Goal: Transaction & Acquisition: Purchase product/service

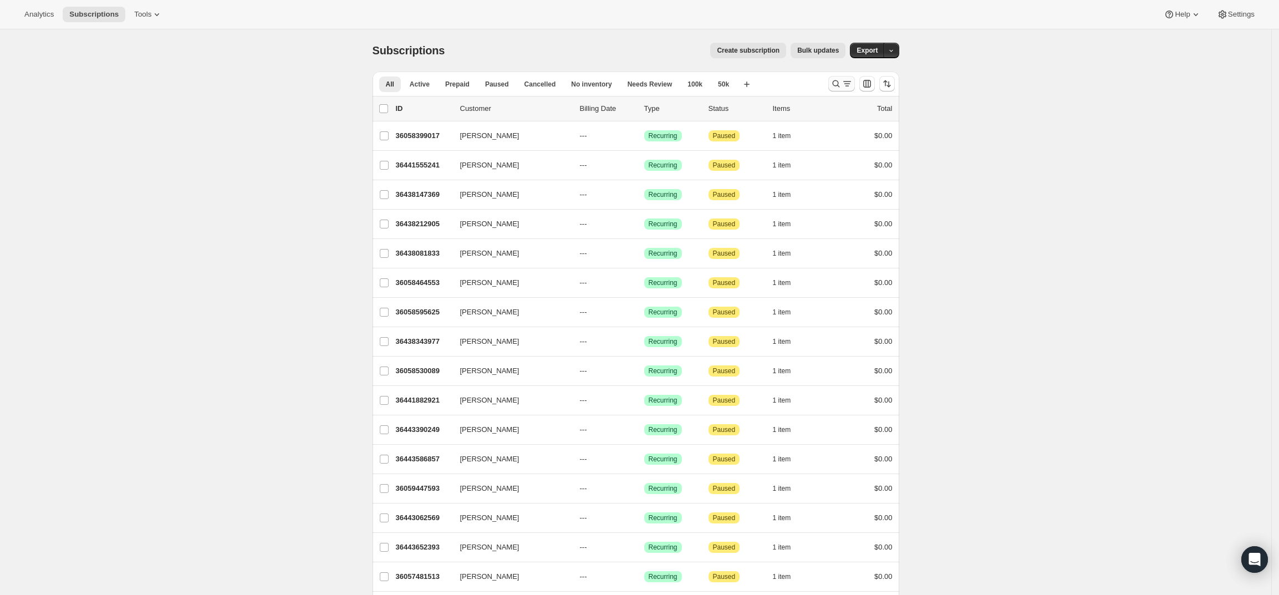
click at [841, 86] on icon "Search and filter results" at bounding box center [836, 83] width 11 height 11
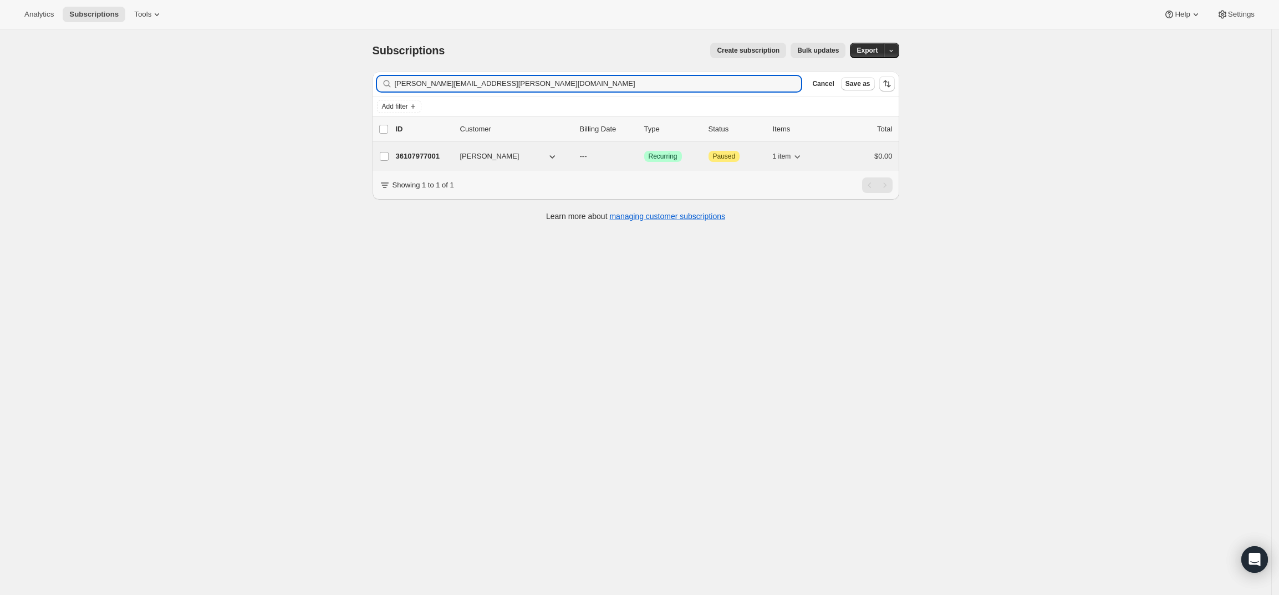
type input "[PERSON_NAME][EMAIL_ADDRESS][PERSON_NAME][DOMAIN_NAME]"
click at [420, 159] on p "36107977001" at bounding box center [423, 156] width 55 height 11
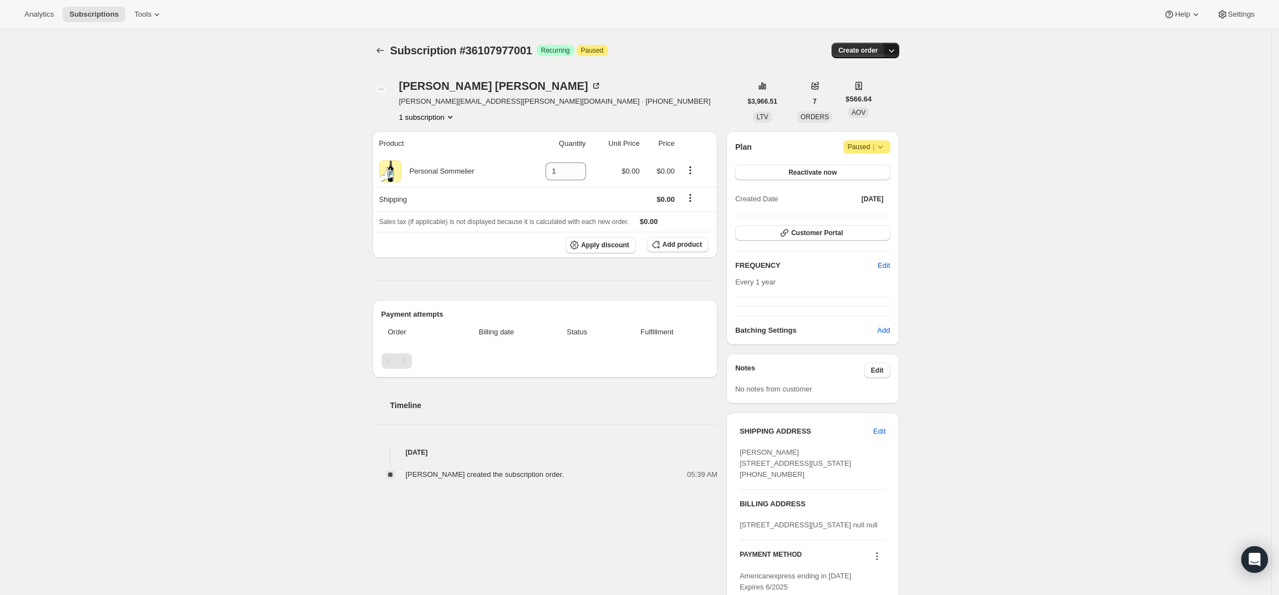
click at [894, 49] on icon "button" at bounding box center [891, 50] width 11 height 11
click at [893, 89] on span "Create custom one-time order" at bounding box center [848, 92] width 96 height 8
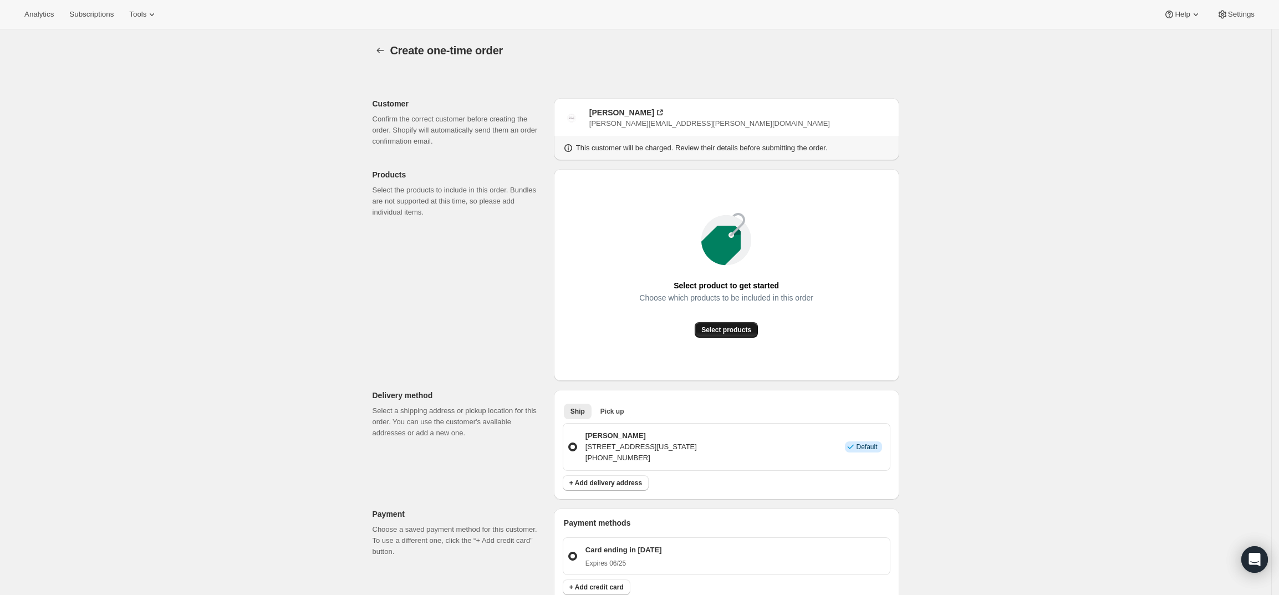
click at [725, 330] on span "Select products" at bounding box center [726, 329] width 50 height 9
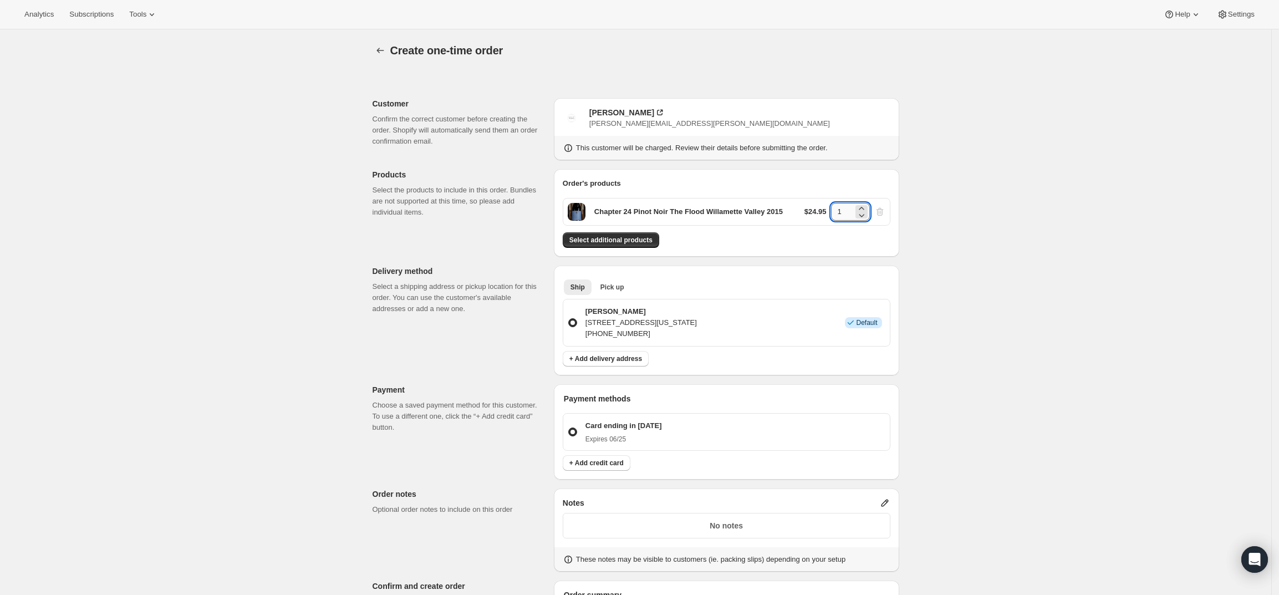
click at [846, 211] on input "1" at bounding box center [842, 212] width 22 height 18
type input "12"
click at [618, 242] on span "Select additional products" at bounding box center [610, 240] width 83 height 9
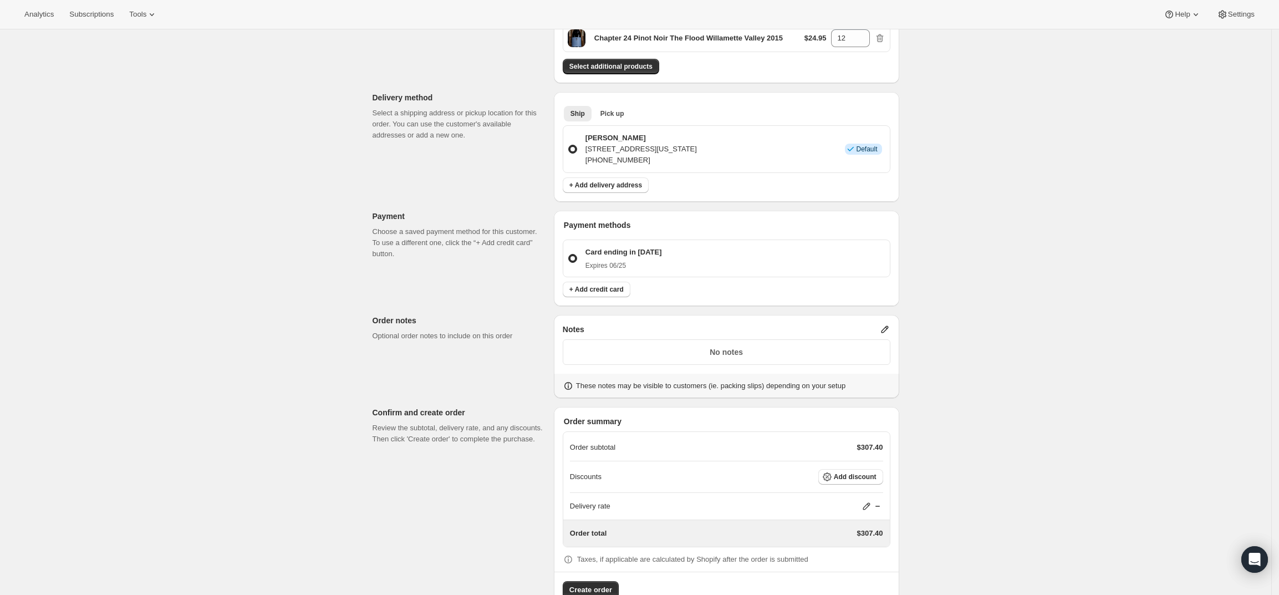
scroll to position [238, 0]
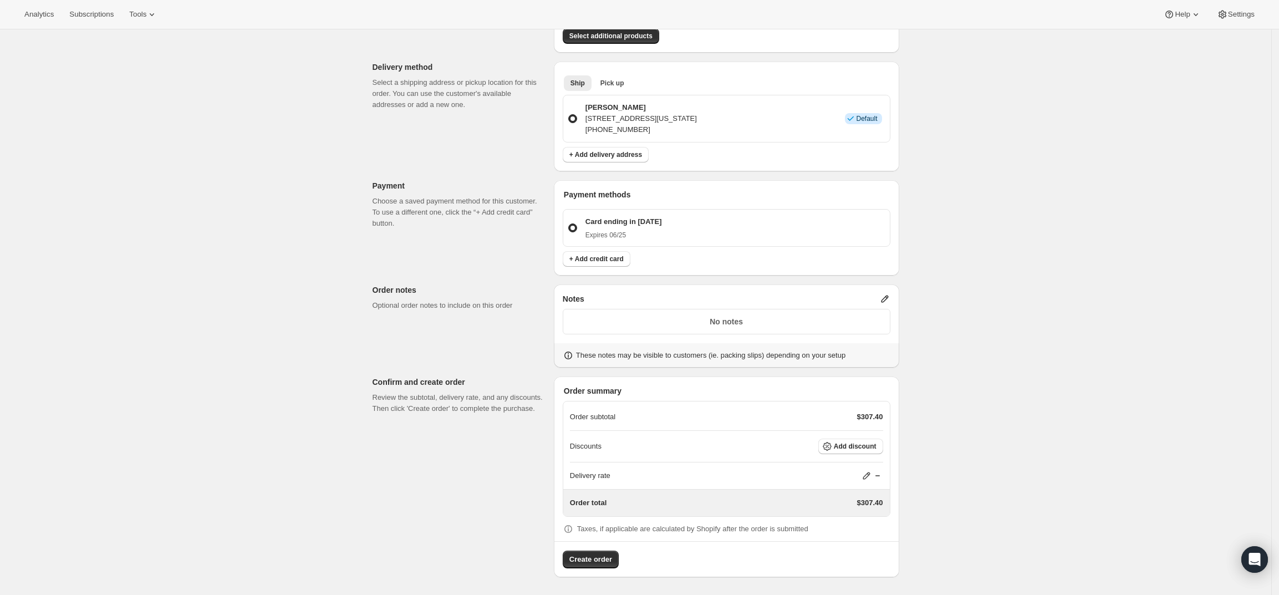
click at [871, 472] on icon at bounding box center [866, 475] width 11 height 11
click at [874, 514] on input "0" at bounding box center [873, 517] width 100 height 18
type input "0"
click at [863, 544] on span "Save" at bounding box center [865, 542] width 16 height 9
click at [789, 325] on p "No notes" at bounding box center [726, 321] width 313 height 11
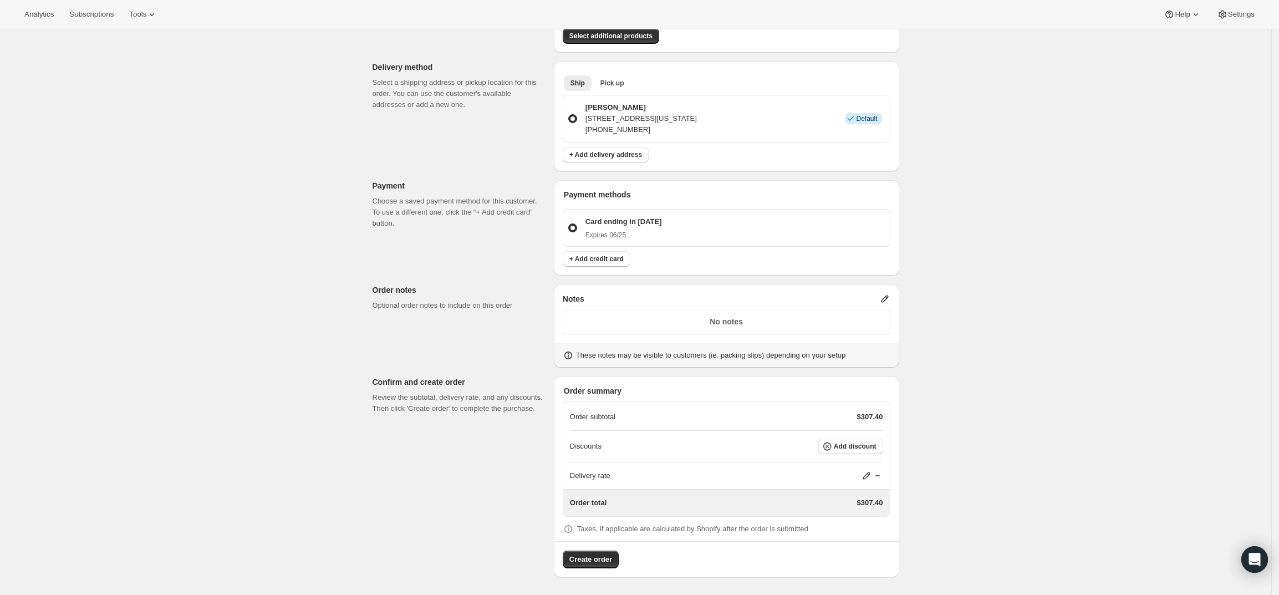
click at [889, 293] on icon at bounding box center [884, 298] width 11 height 11
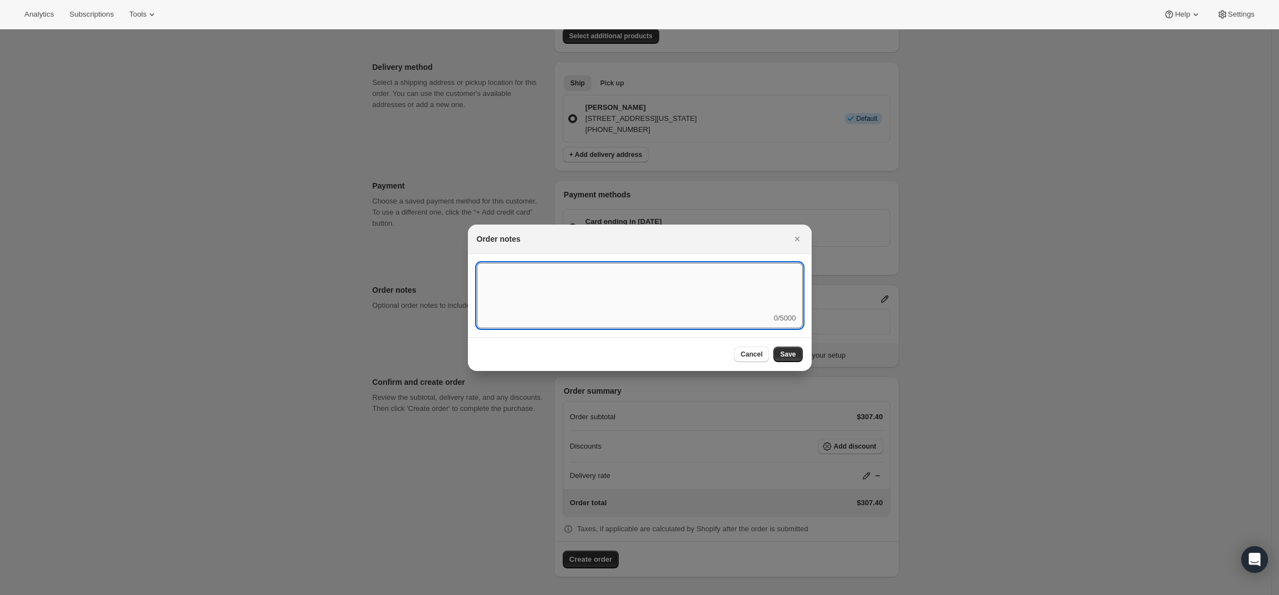
click at [712, 304] on textarea ":rd5:" at bounding box center [640, 288] width 326 height 50
type textarea "Temp control"
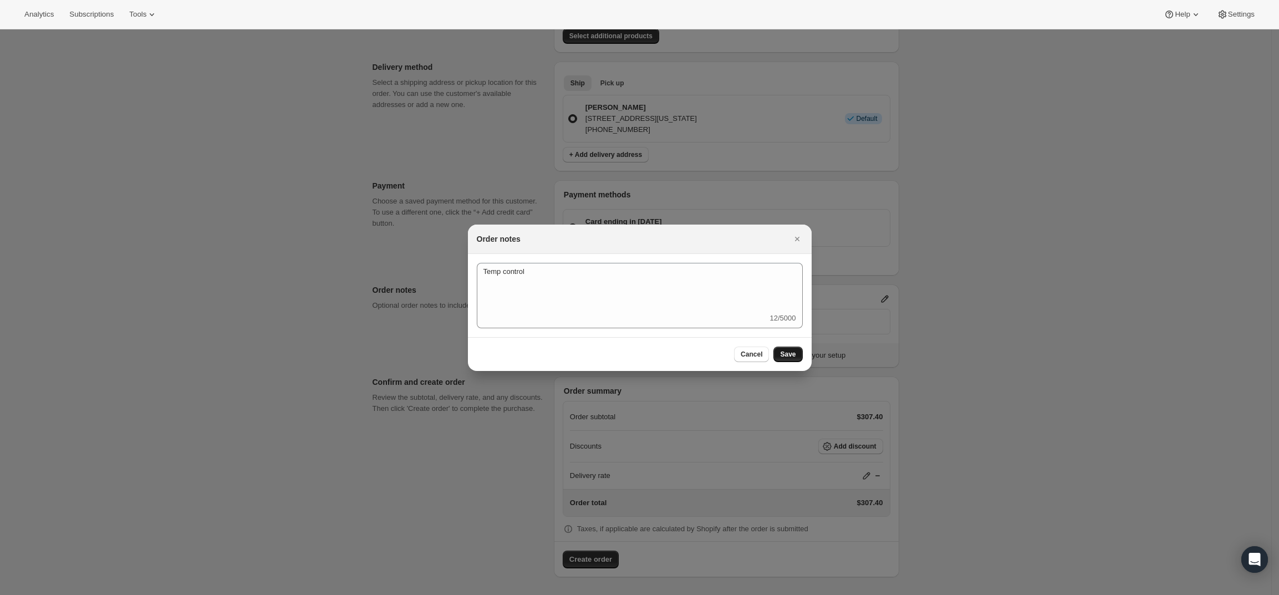
click at [788, 351] on span "Save" at bounding box center [788, 354] width 16 height 9
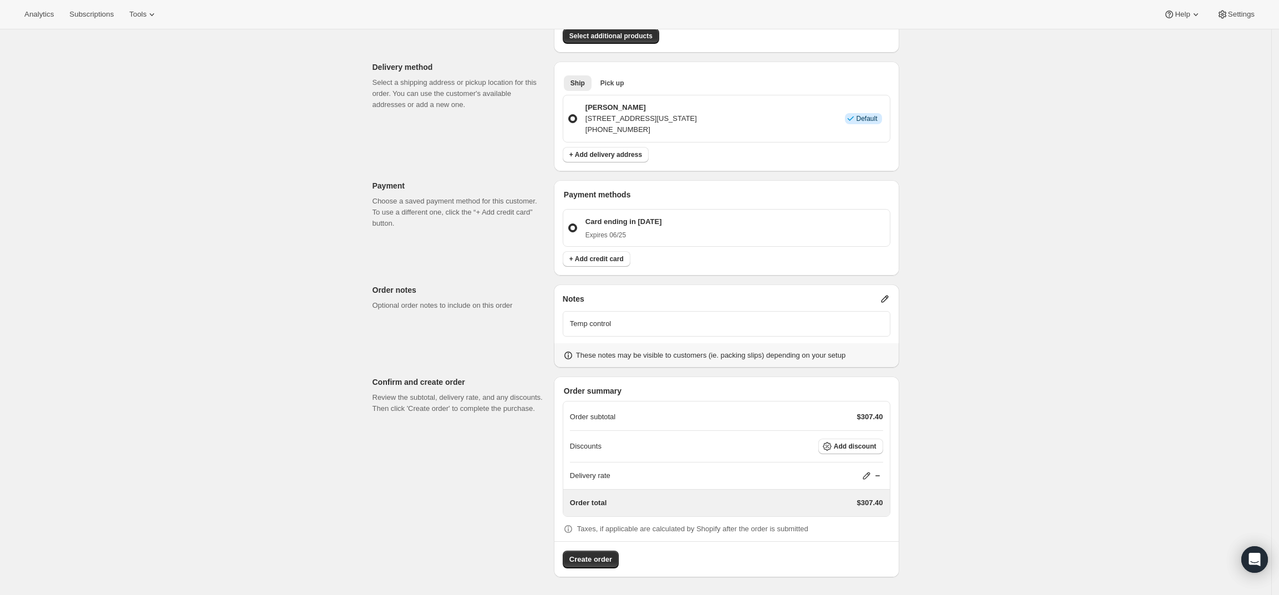
click at [287, 181] on div "Create one-time order. This page is ready Create one-time order Customer Confir…" at bounding box center [635, 193] width 1271 height 804
click at [605, 554] on span "Create order" at bounding box center [590, 559] width 43 height 11
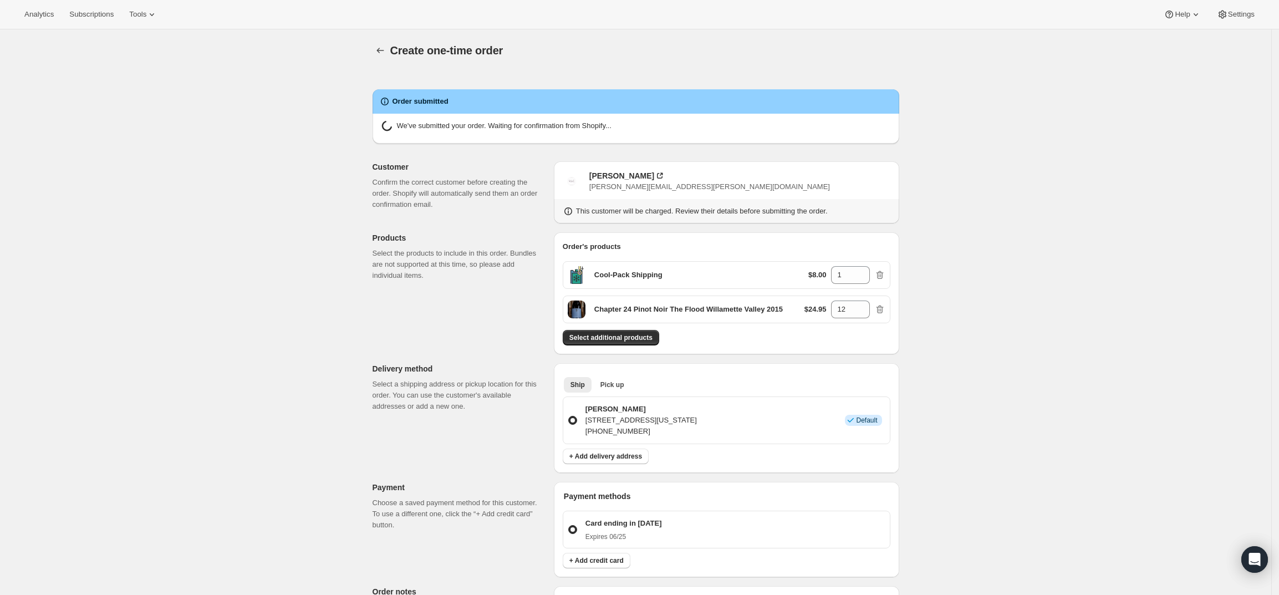
radio input "true"
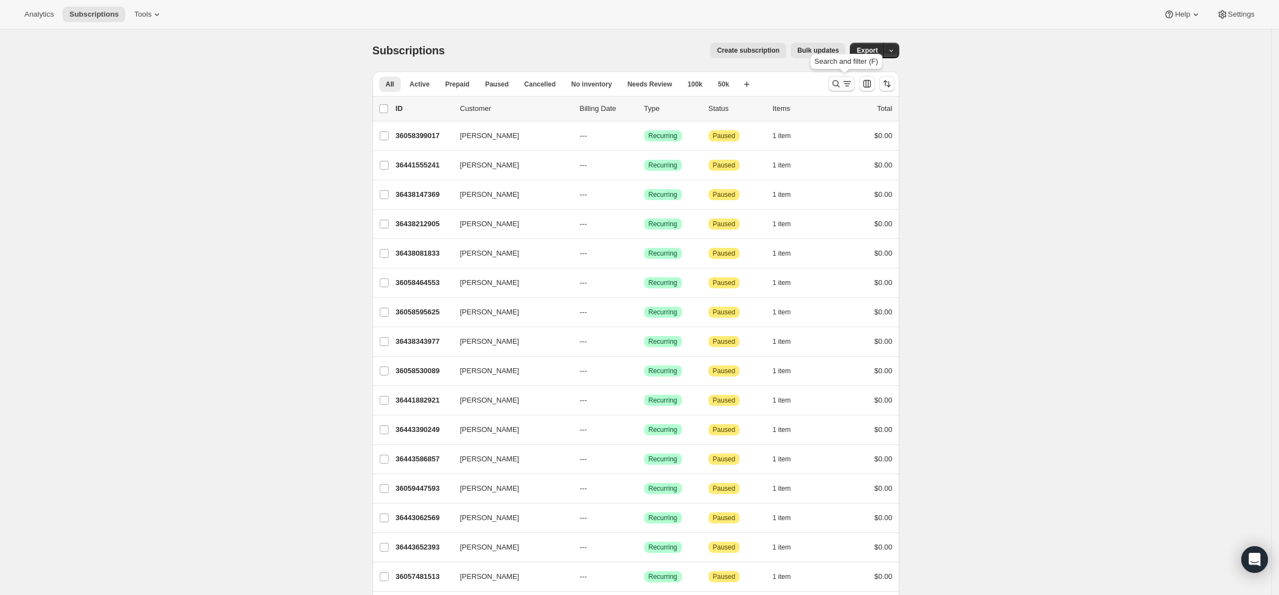
click at [847, 86] on icon "Search and filter results" at bounding box center [847, 83] width 11 height 11
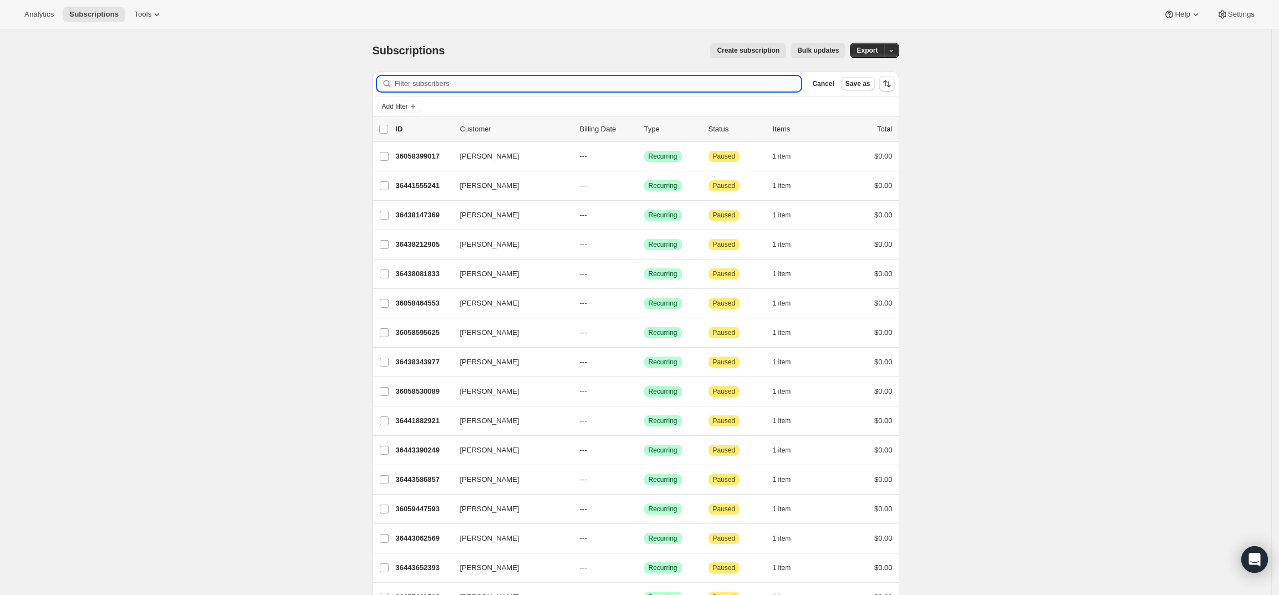
click at [566, 86] on input "Filter subscribers" at bounding box center [598, 84] width 407 height 16
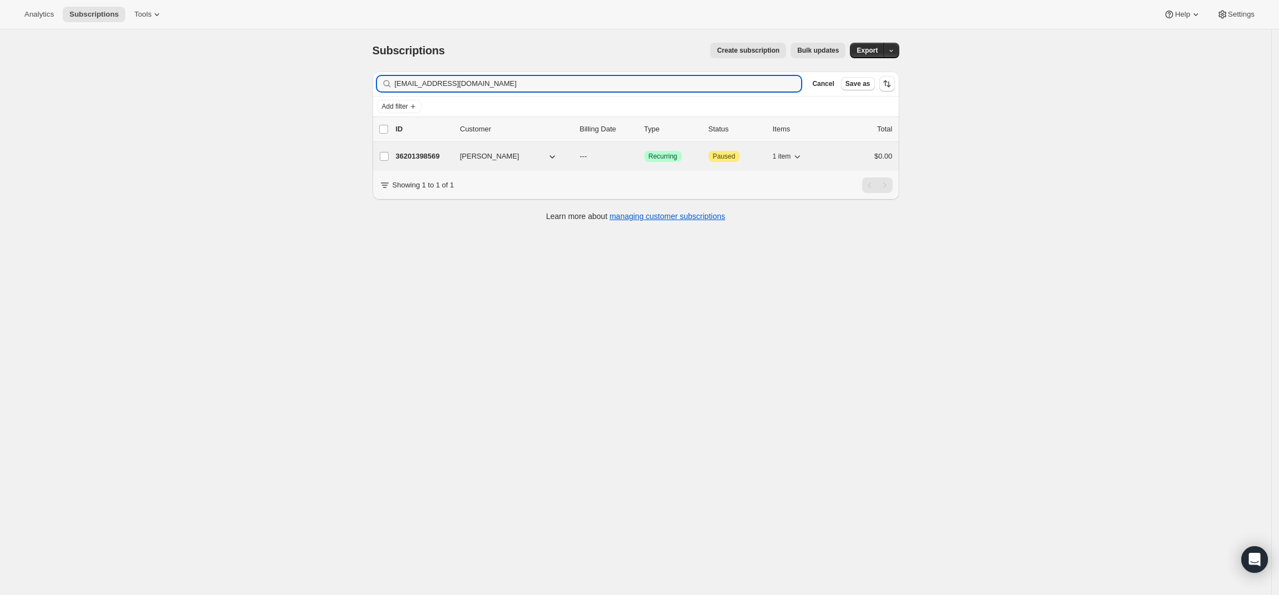
type input "ravikumarchopra@gmail.com"
click at [430, 152] on p "36201398569" at bounding box center [423, 156] width 55 height 11
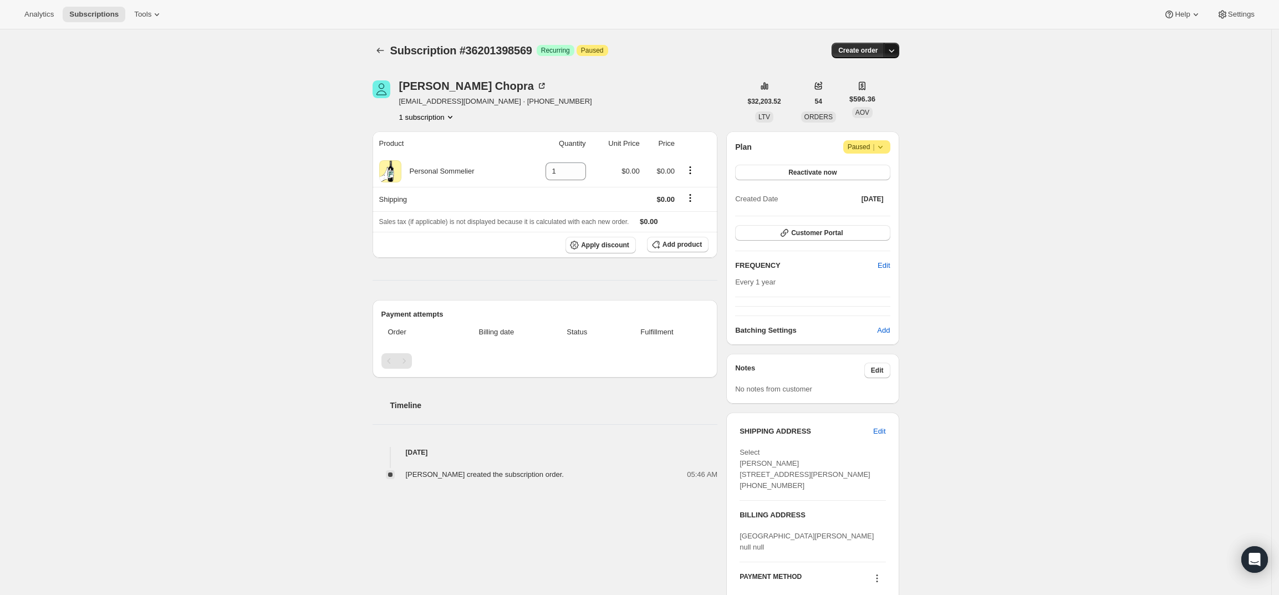
click at [894, 50] on icon "button" at bounding box center [891, 50] width 11 height 11
click at [890, 94] on span "Create custom one-time order" at bounding box center [848, 92] width 96 height 8
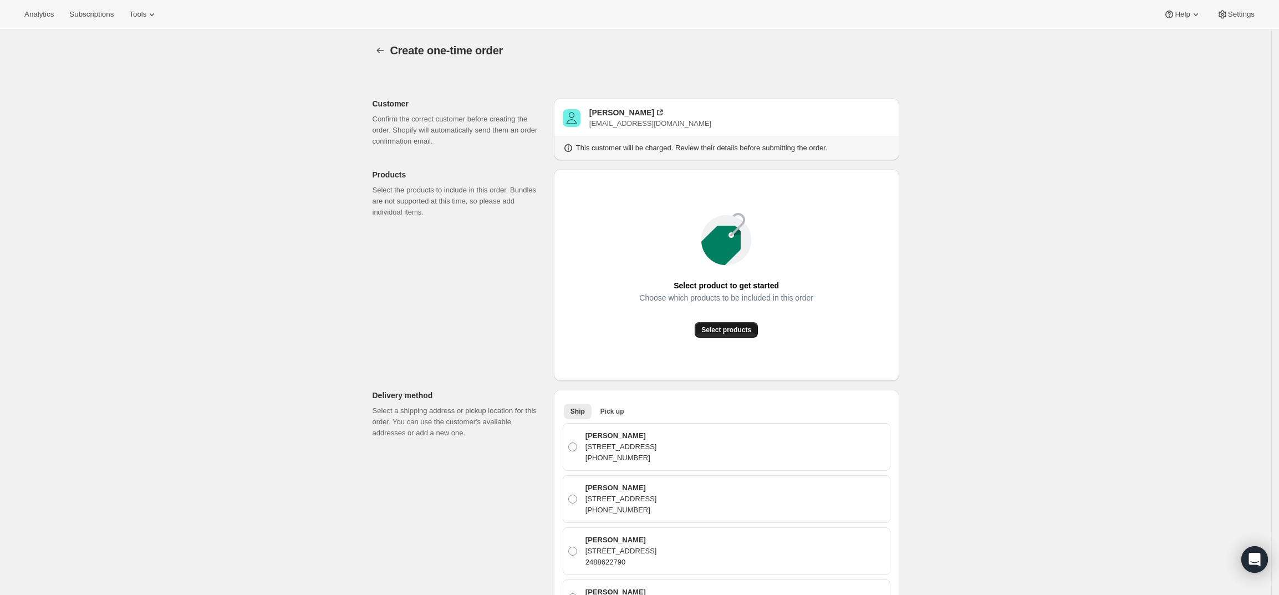
click at [723, 336] on button "Select products" at bounding box center [726, 330] width 63 height 16
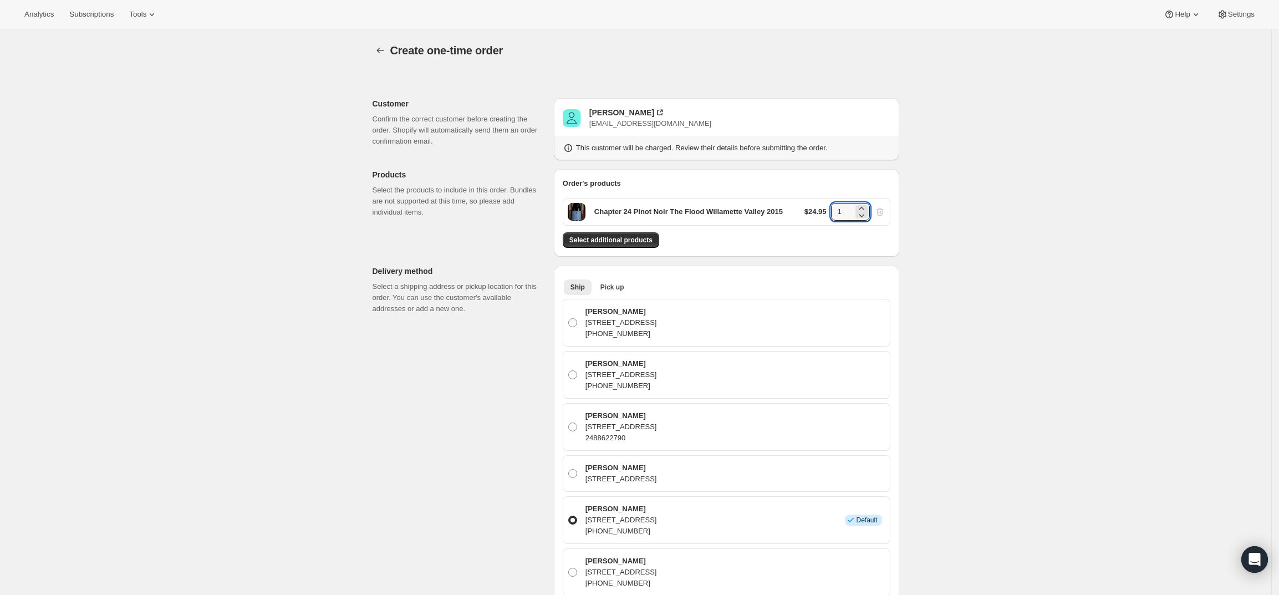
drag, startPoint x: 846, startPoint y: 207, endPoint x: 798, endPoint y: 207, distance: 47.1
click at [798, 207] on div "Chapter 24 Pinot Noir The Flood Willamette Valley 2015 $24.95 1" at bounding box center [727, 212] width 328 height 28
type input "6"
click at [643, 242] on span "Select additional products" at bounding box center [610, 240] width 83 height 9
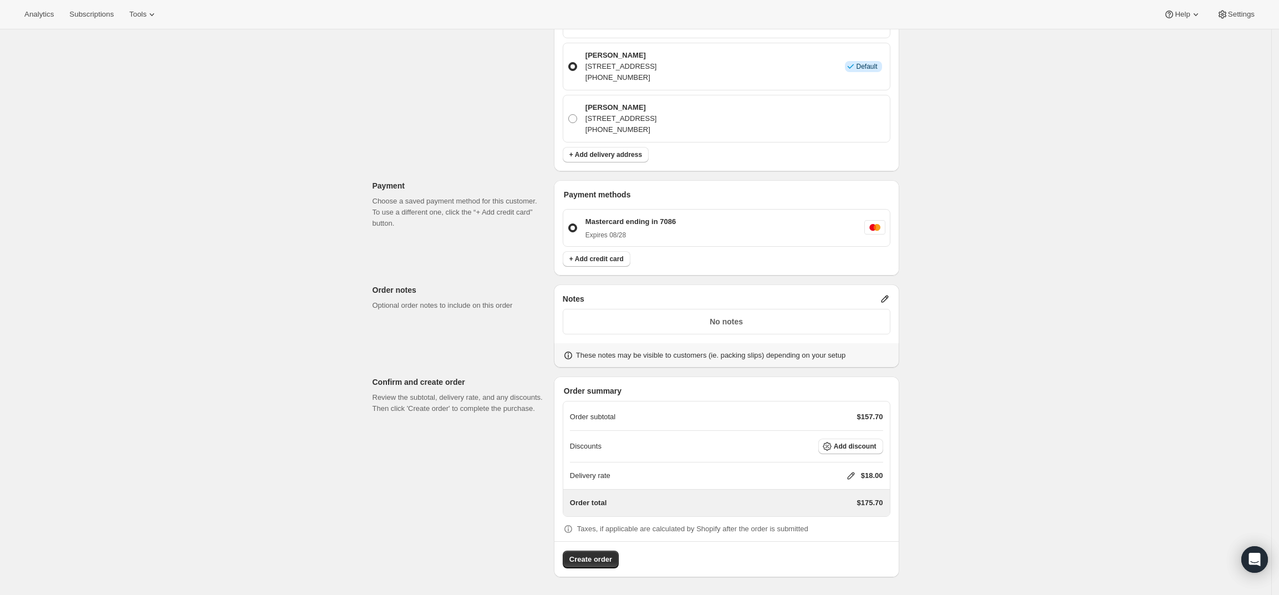
scroll to position [488, 0]
click at [888, 296] on icon at bounding box center [884, 299] width 7 height 7
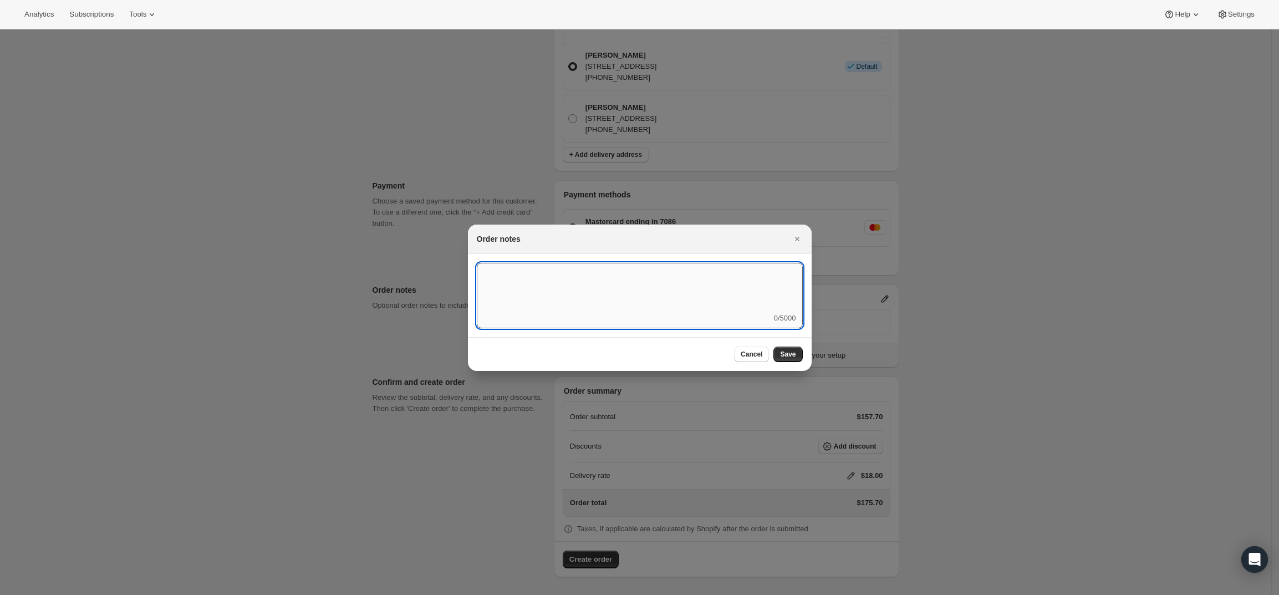
click at [681, 308] on textarea ":rd5:" at bounding box center [640, 288] width 326 height 50
type textarea "Weather HOLD"
click at [794, 352] on span "Save" at bounding box center [788, 354] width 16 height 9
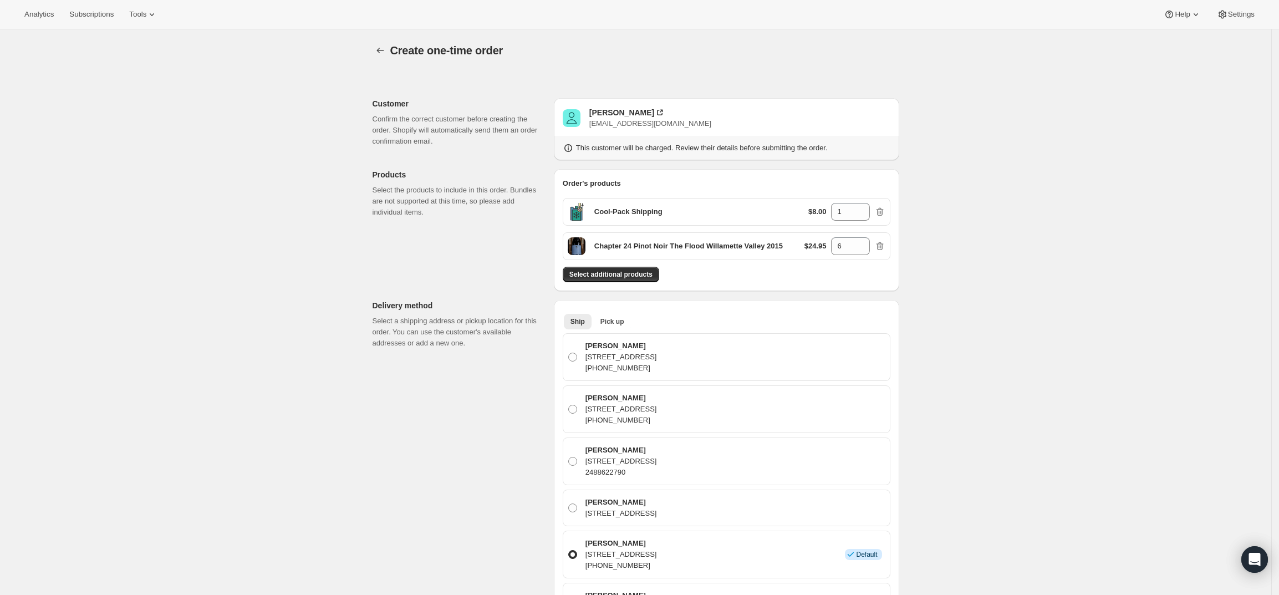
scroll to position [488, 0]
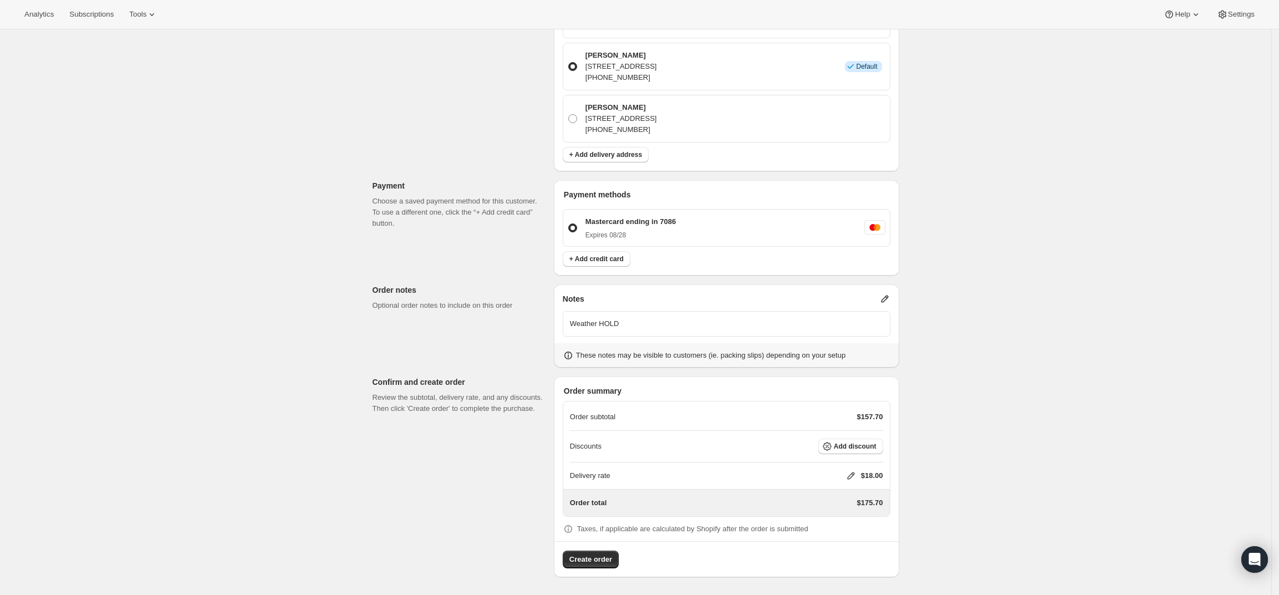
click at [853, 475] on icon at bounding box center [851, 475] width 11 height 11
click at [834, 513] on input "0" at bounding box center [857, 517] width 100 height 18
type input "0"
click at [847, 542] on span "Save" at bounding box center [849, 542] width 16 height 9
click at [584, 552] on button "Create order" at bounding box center [591, 560] width 56 height 18
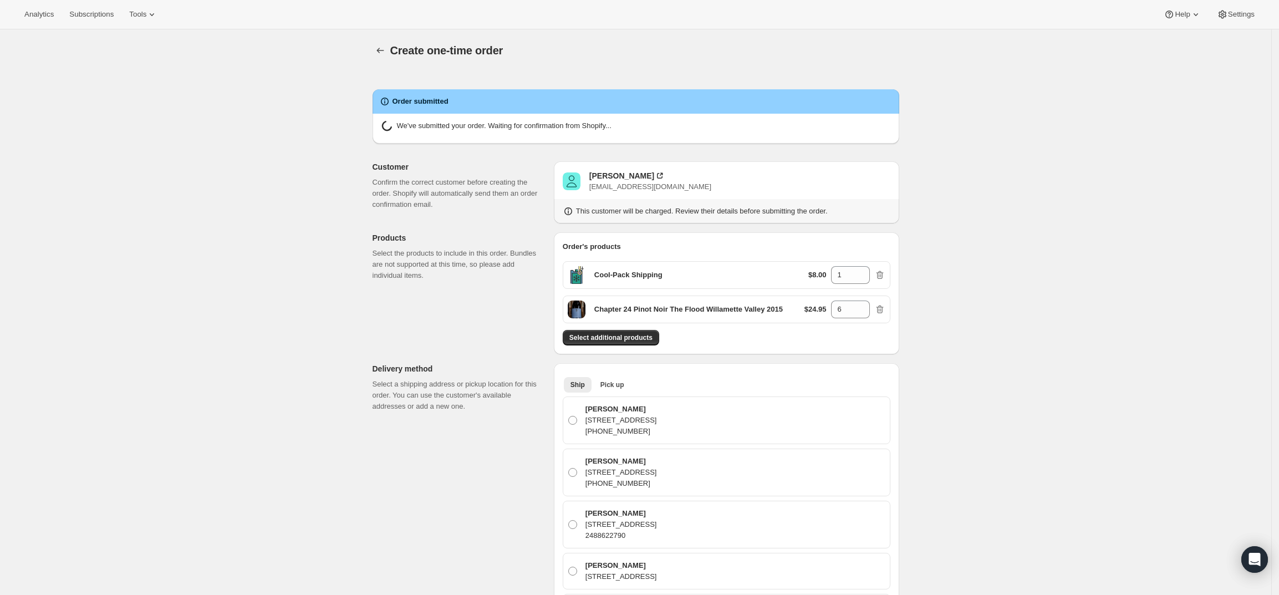
radio input "true"
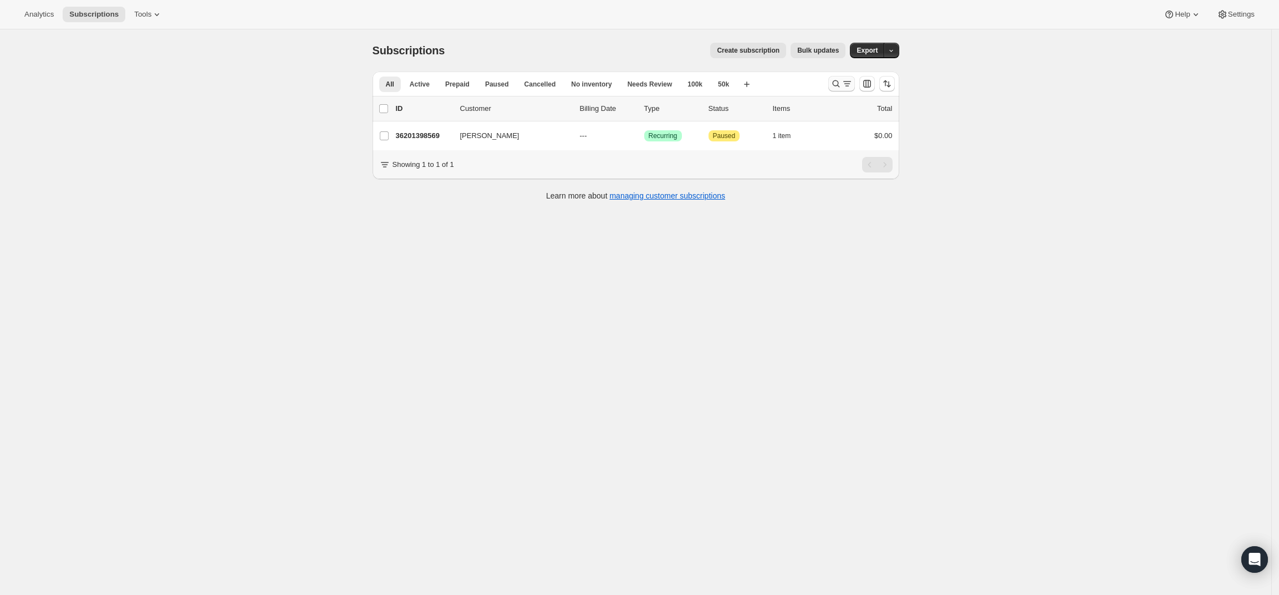
click at [842, 80] on icon "Search and filter results" at bounding box center [836, 83] width 11 height 11
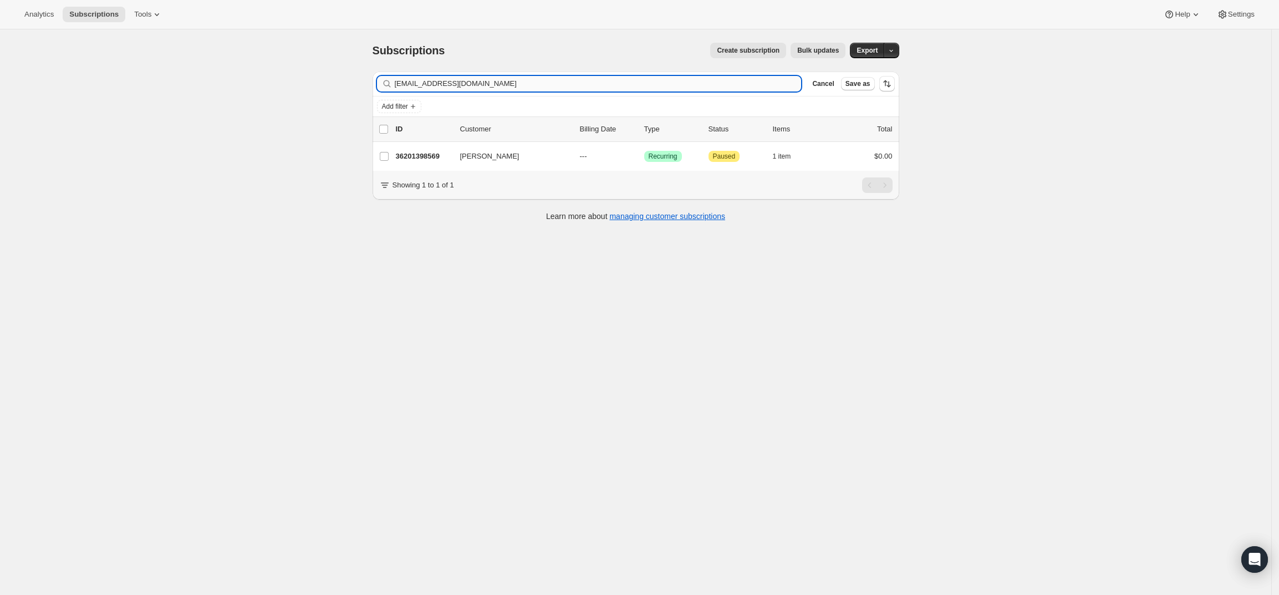
click at [691, 80] on input "ravikumarchopra@gmail.com" at bounding box center [598, 84] width 407 height 16
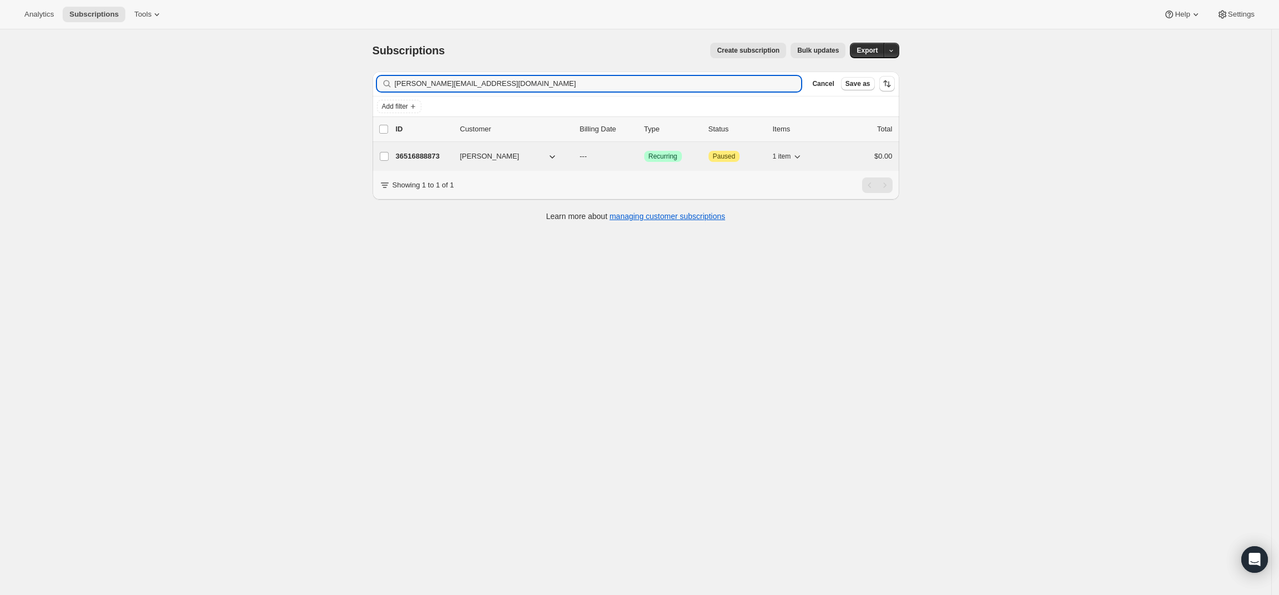
type input "ron@mol-son.com"
click at [421, 154] on p "36516888873" at bounding box center [423, 156] width 55 height 11
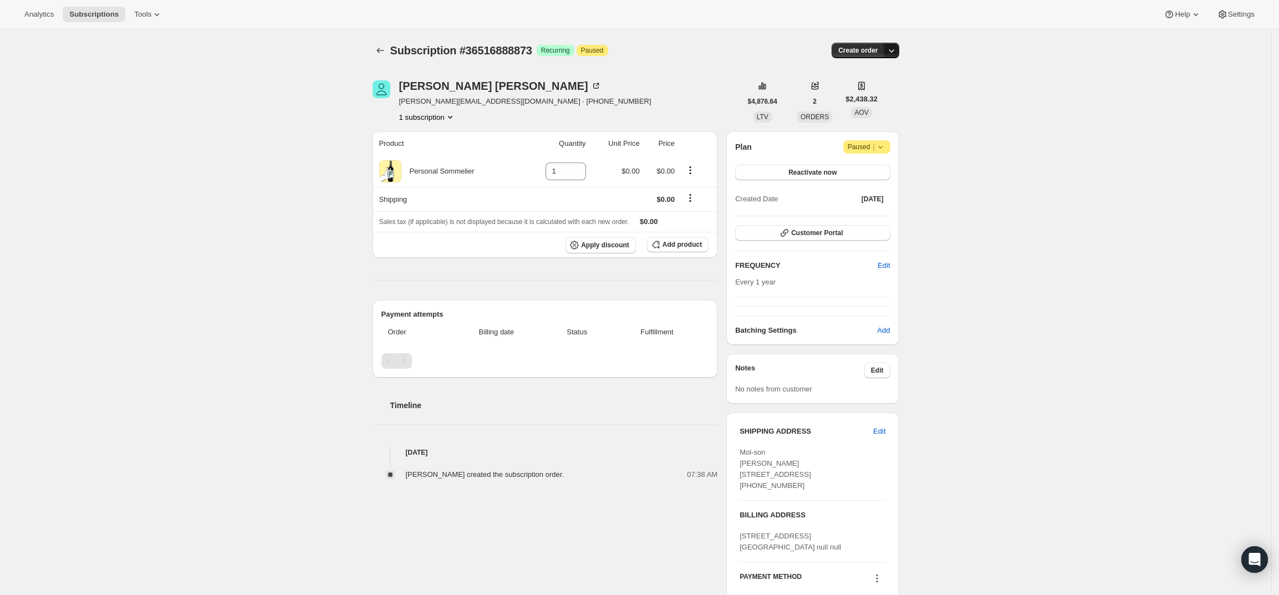
click at [891, 49] on icon "button" at bounding box center [891, 50] width 11 height 11
click at [885, 98] on button "Create custom one-time order" at bounding box center [840, 92] width 117 height 18
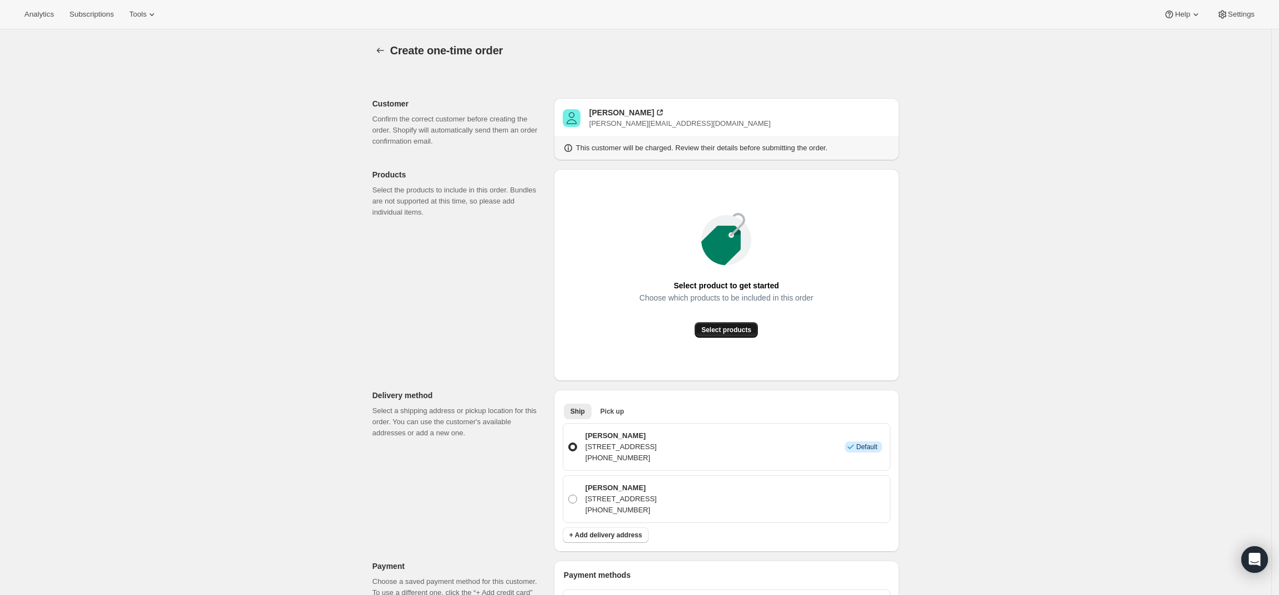
click at [745, 327] on span "Select products" at bounding box center [726, 329] width 50 height 9
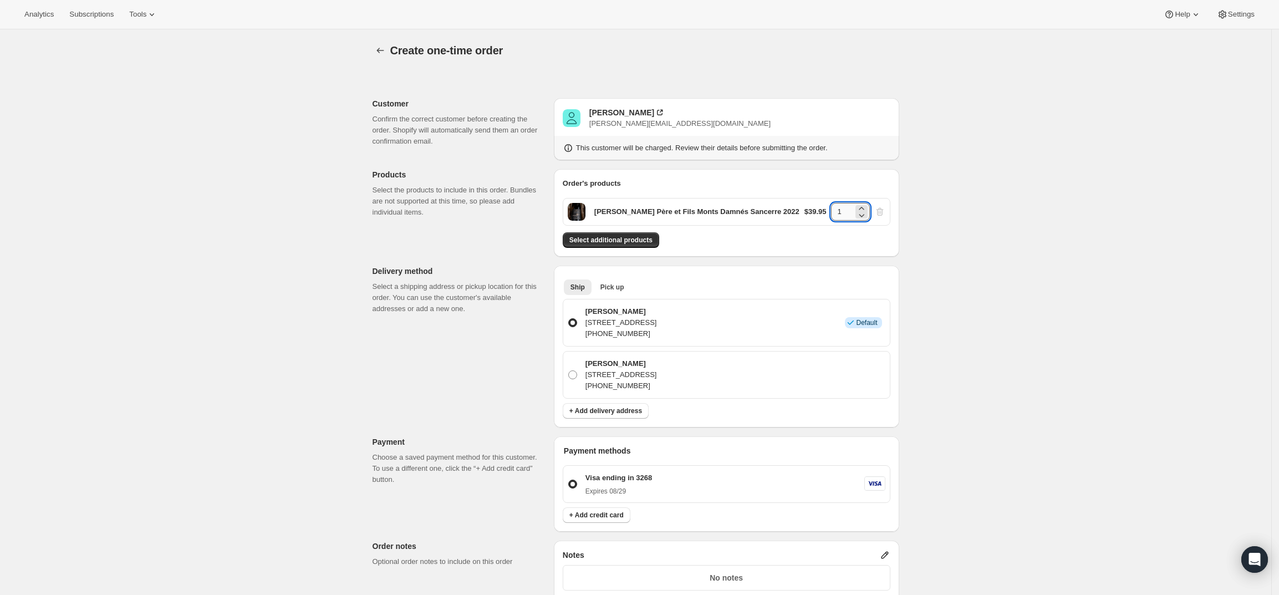
drag, startPoint x: 839, startPoint y: 215, endPoint x: 852, endPoint y: 207, distance: 15.4
click at [852, 207] on input "1" at bounding box center [842, 212] width 22 height 18
type input "24"
click at [951, 283] on div "Create one-time order. This page is ready Create one-time order Customer Confir…" at bounding box center [635, 445] width 1271 height 832
click at [625, 240] on span "Select additional products" at bounding box center [610, 240] width 83 height 9
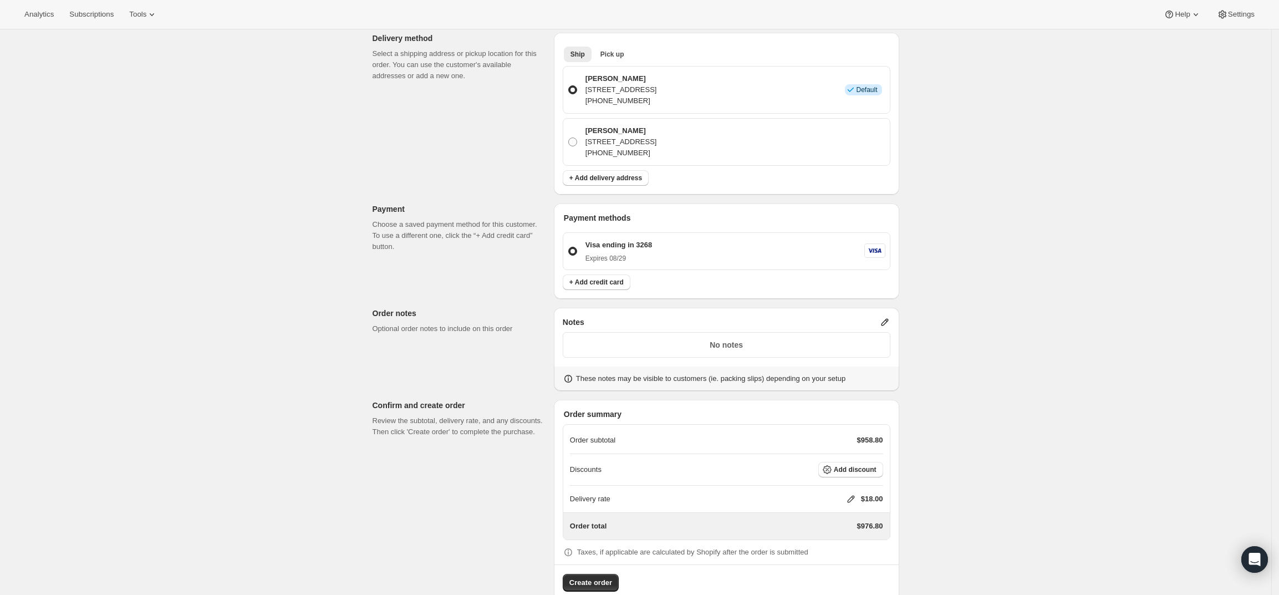
scroll to position [256, 0]
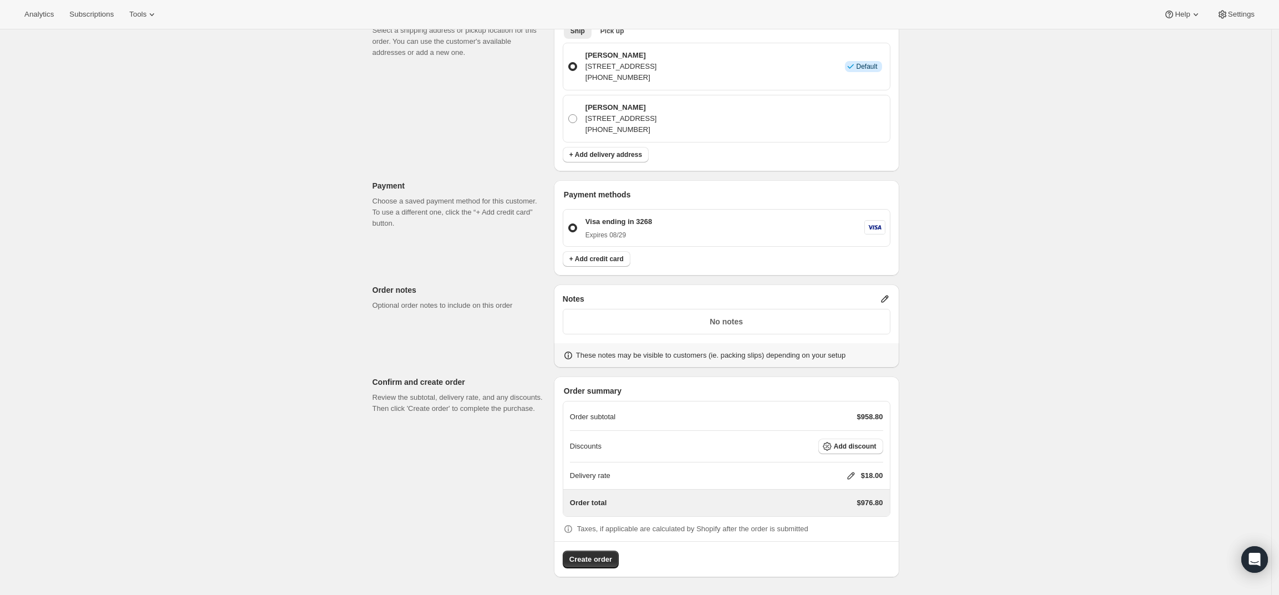
click at [883, 297] on icon at bounding box center [884, 298] width 11 height 11
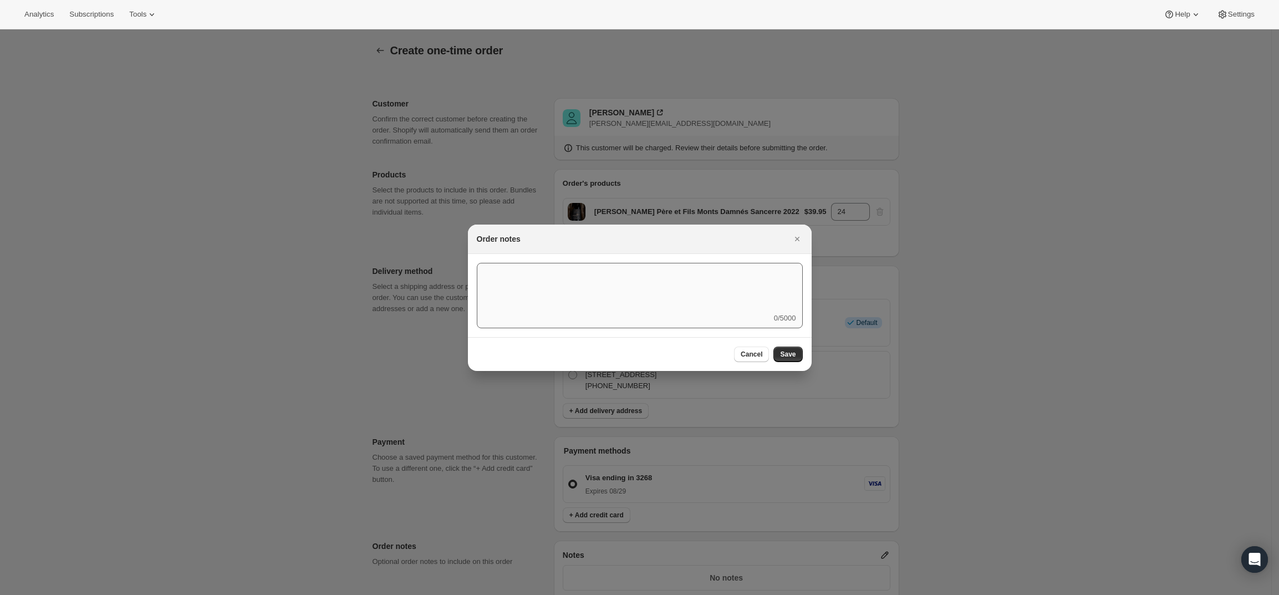
scroll to position [0, 0]
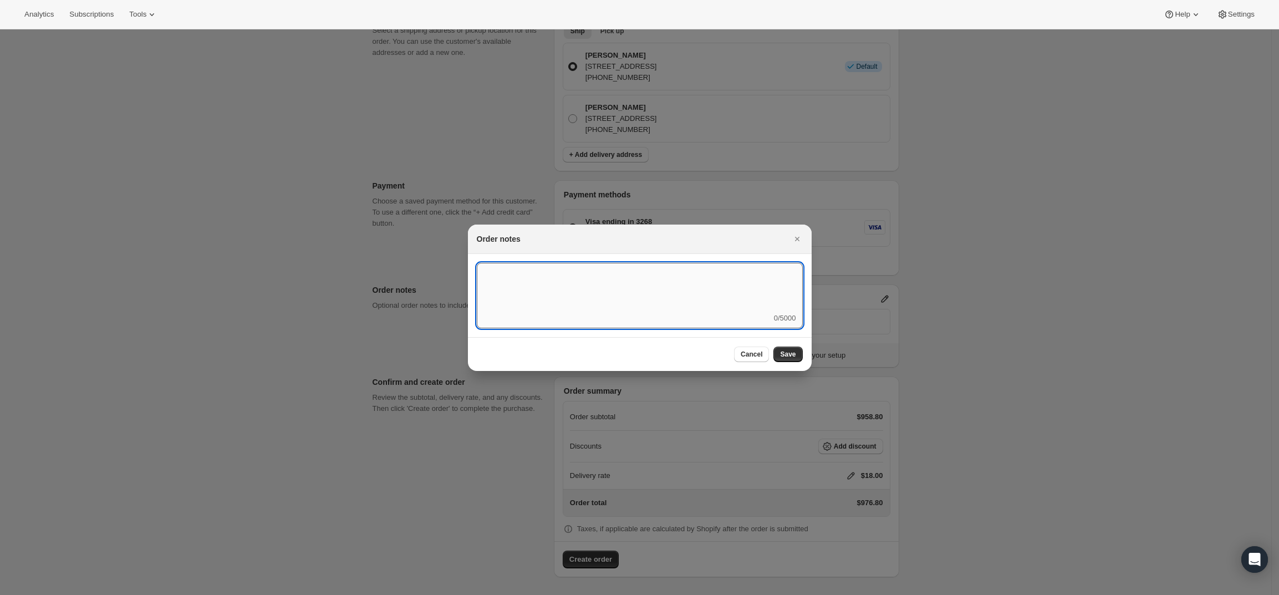
click at [719, 311] on textarea ":r3v:" at bounding box center [640, 288] width 326 height 50
type textarea "w"
type textarea "Weather HOLD"
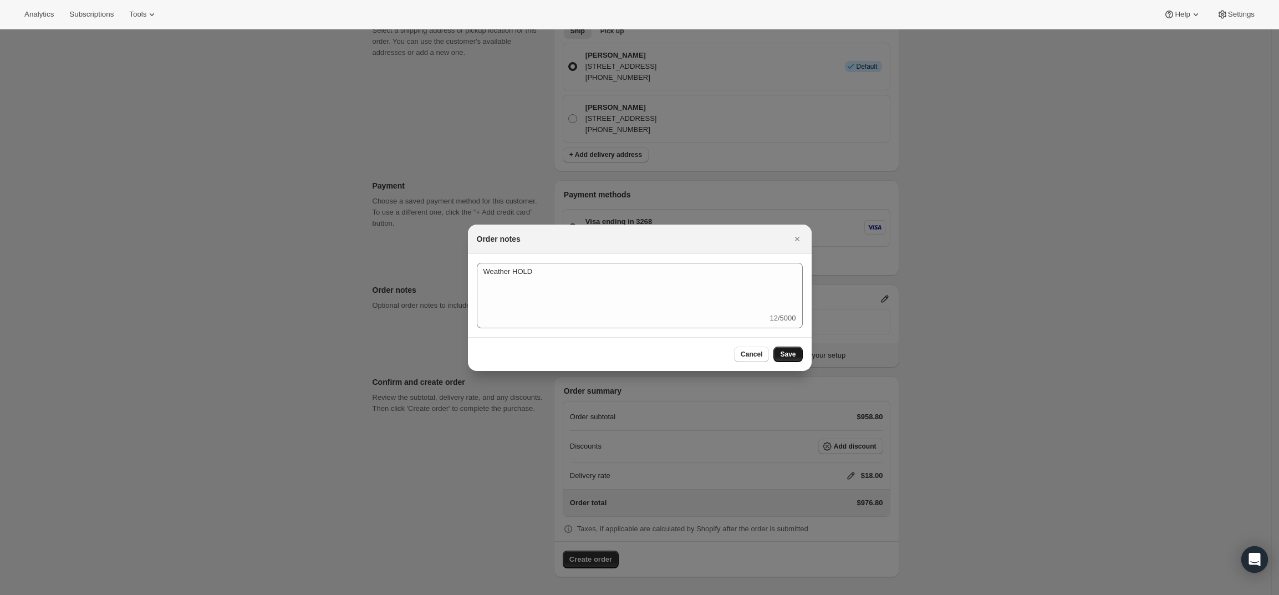
click at [781, 348] on button "Save" at bounding box center [787, 355] width 29 height 16
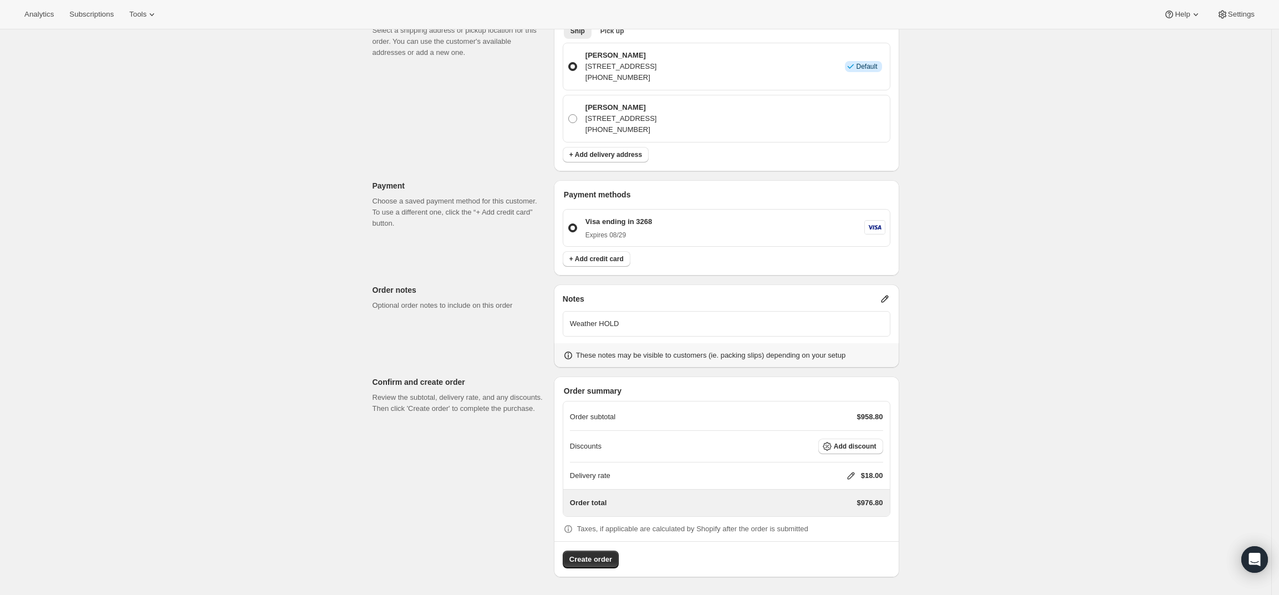
click at [851, 478] on icon at bounding box center [850, 475] width 7 height 7
click at [826, 512] on input "0" at bounding box center [857, 517] width 100 height 18
type input "0"
click at [843, 538] on button "Save" at bounding box center [848, 543] width 29 height 16
click at [665, 318] on p "Weather HOLD" at bounding box center [726, 323] width 313 height 11
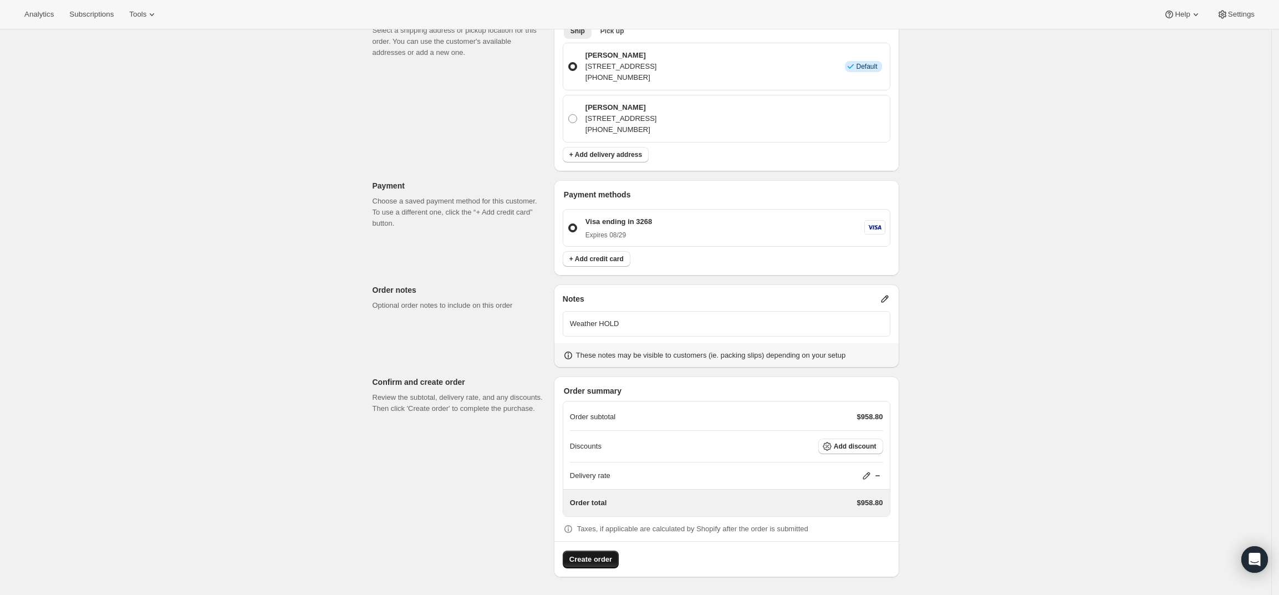
click at [587, 555] on span "Create order" at bounding box center [590, 559] width 43 height 11
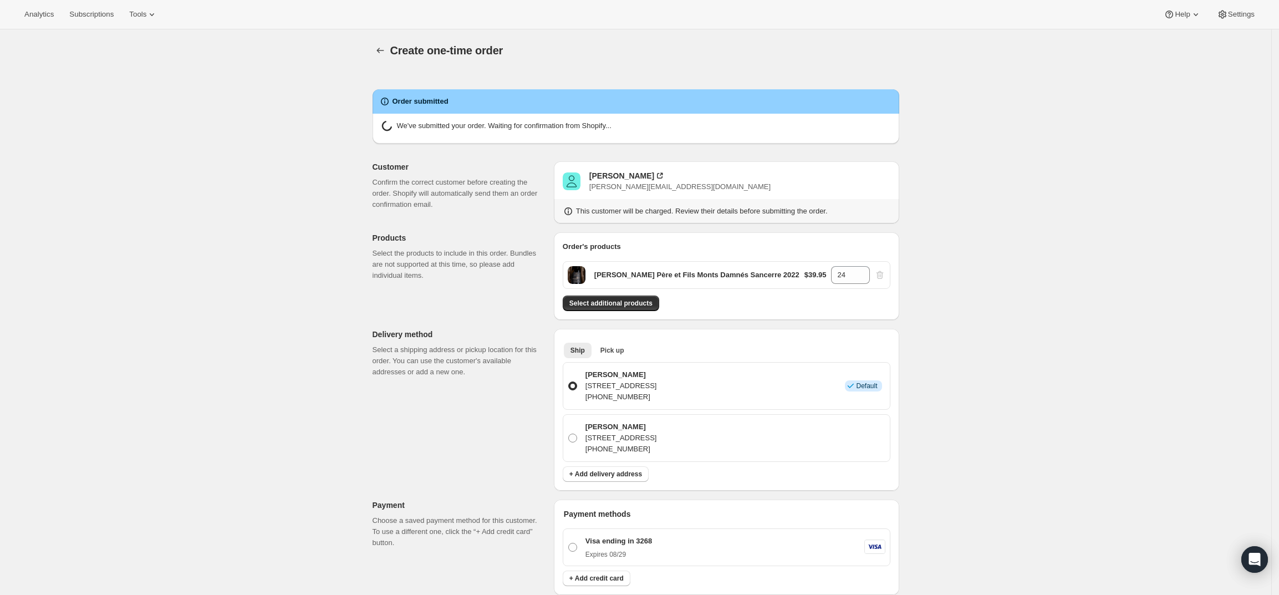
radio input "true"
